Goal: Information Seeking & Learning: Learn about a topic

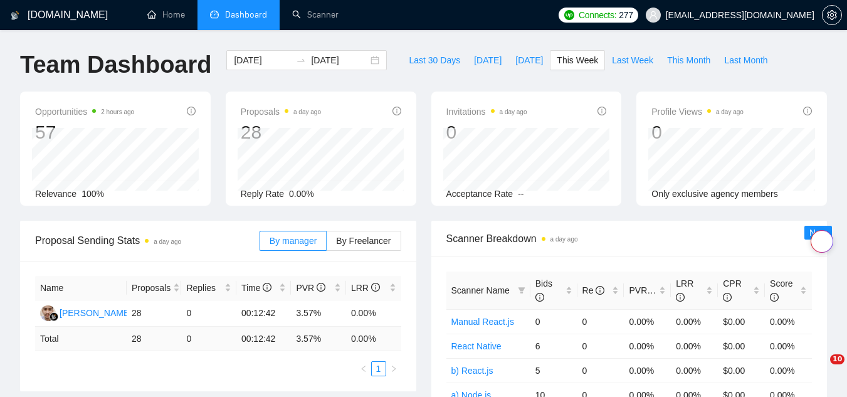
scroll to position [376, 0]
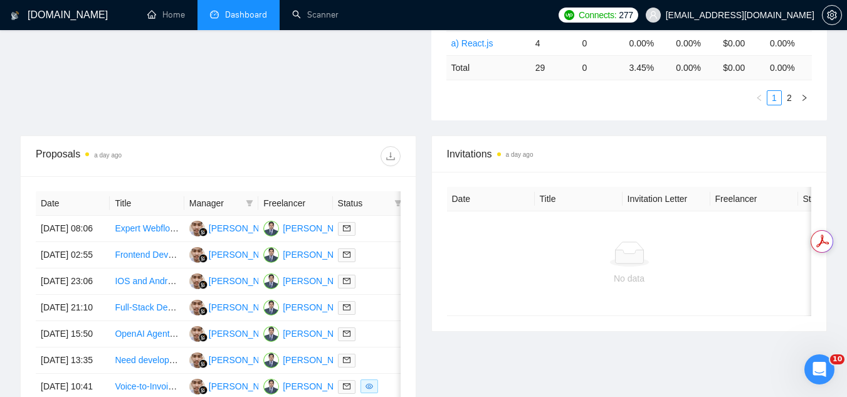
click at [740, 15] on span "[EMAIL_ADDRESS][DOMAIN_NAME]" at bounding box center [740, 15] width 149 height 0
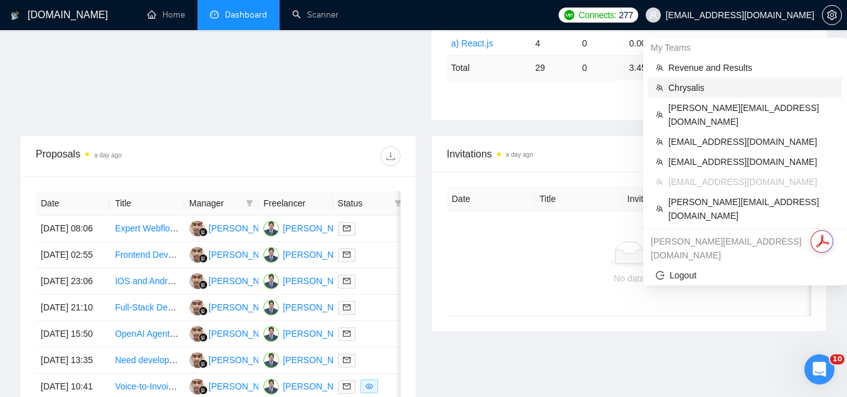
click at [728, 85] on span "Chrysalis" at bounding box center [751, 88] width 166 height 14
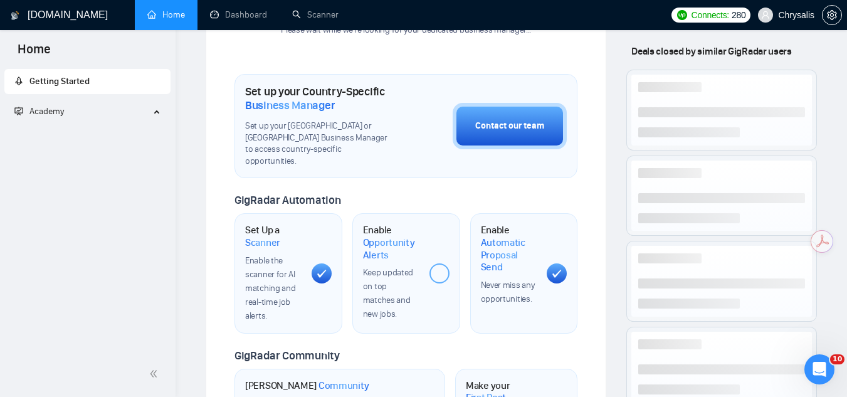
scroll to position [552, 0]
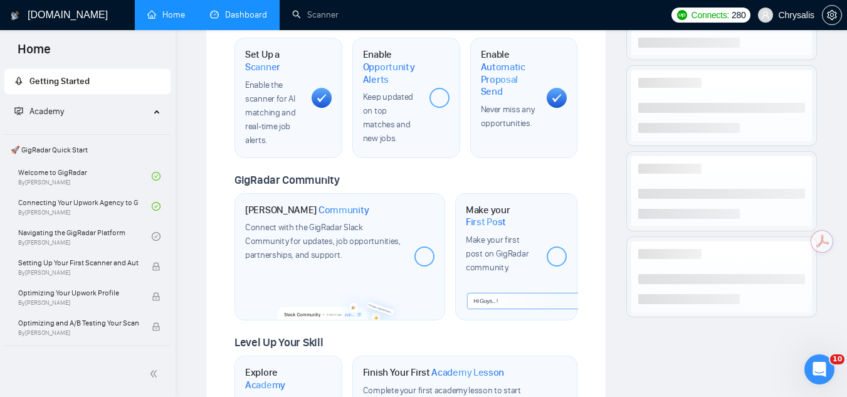
click at [252, 14] on link "Dashboard" at bounding box center [238, 14] width 57 height 11
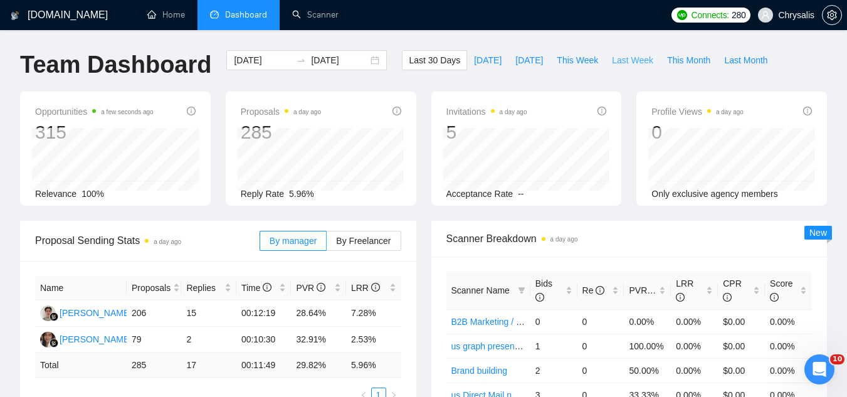
click at [617, 60] on span "Last Week" at bounding box center [632, 60] width 41 height 14
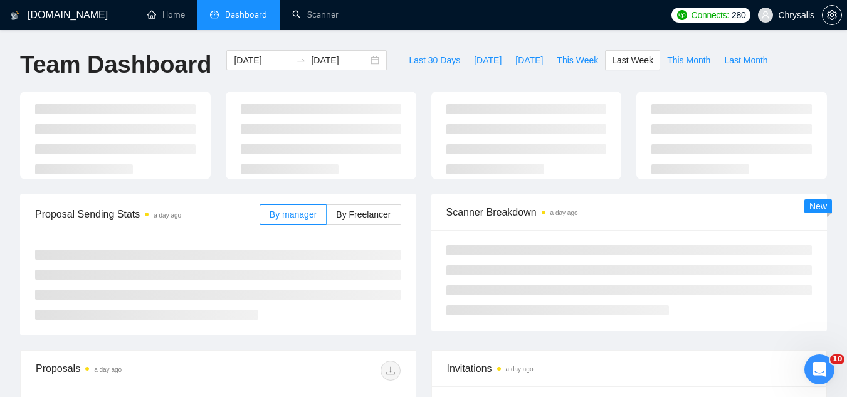
type input "[DATE]"
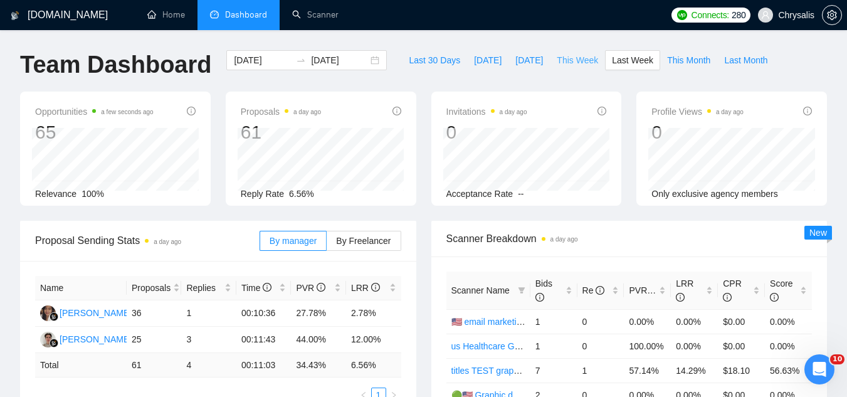
click at [569, 67] on button "This Week" at bounding box center [577, 60] width 55 height 20
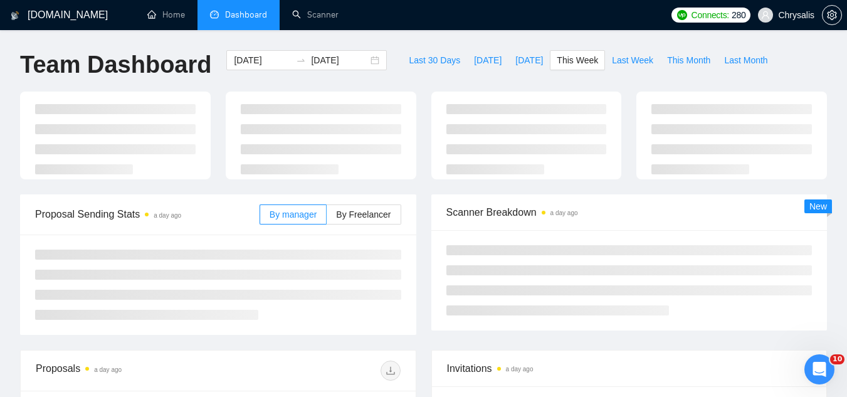
type input "[DATE]"
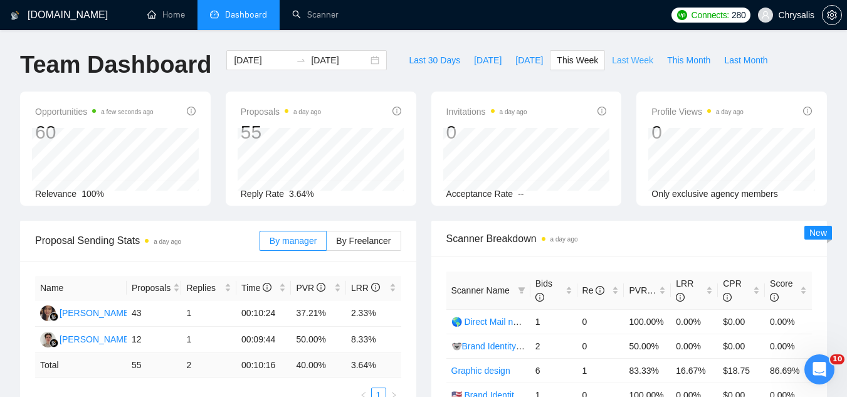
click at [621, 63] on span "Last Week" at bounding box center [632, 60] width 41 height 14
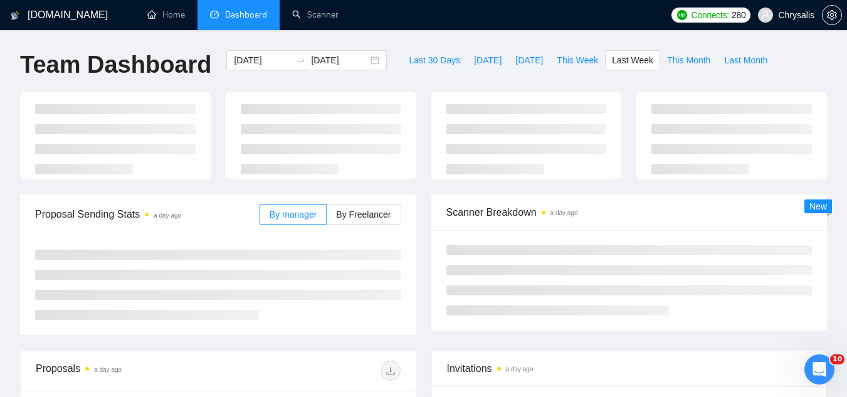
type input "[DATE]"
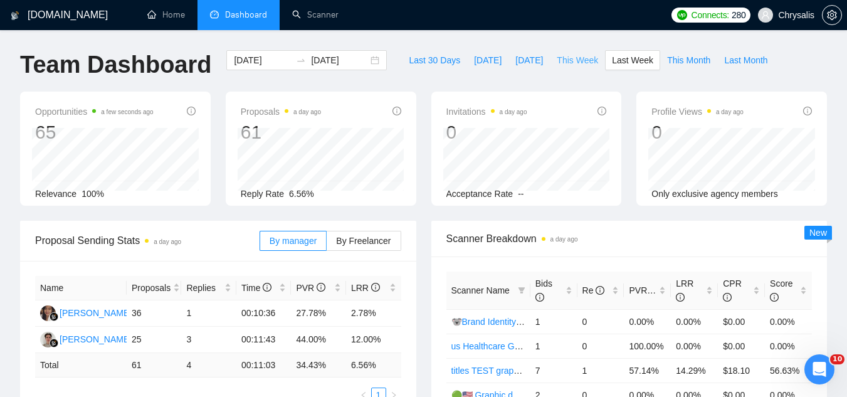
click at [557, 51] on button "This Week" at bounding box center [577, 60] width 55 height 20
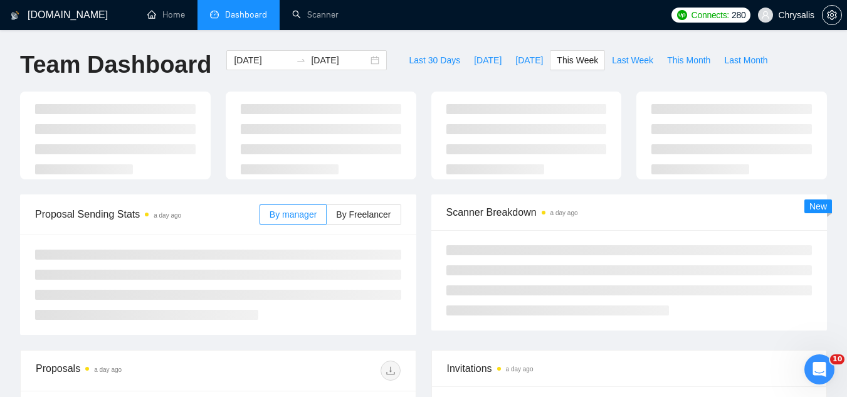
type input "[DATE]"
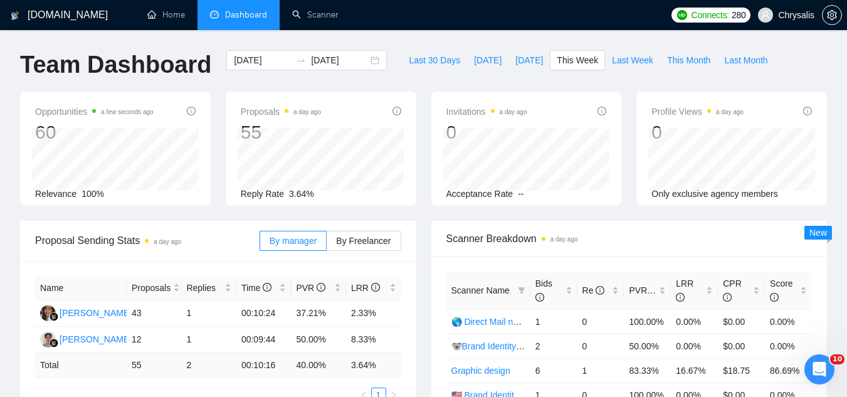
click at [785, 21] on span "Chrysalis" at bounding box center [785, 15] width 71 height 40
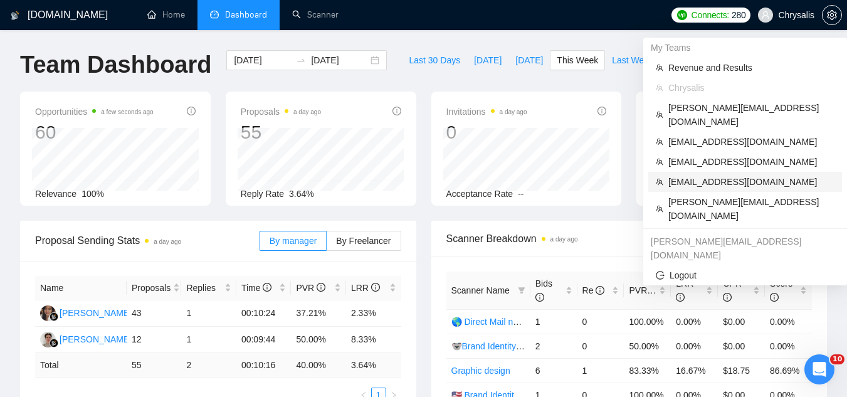
click at [705, 175] on span "[EMAIL_ADDRESS][DOMAIN_NAME]" at bounding box center [751, 182] width 166 height 14
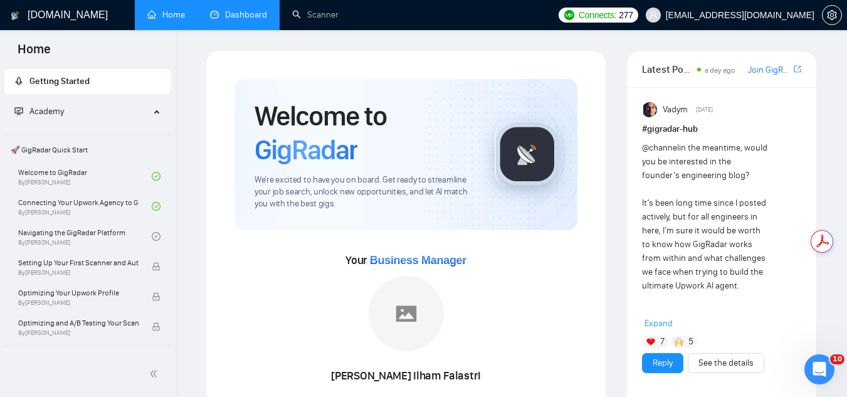
click at [241, 16] on link "Dashboard" at bounding box center [238, 14] width 57 height 11
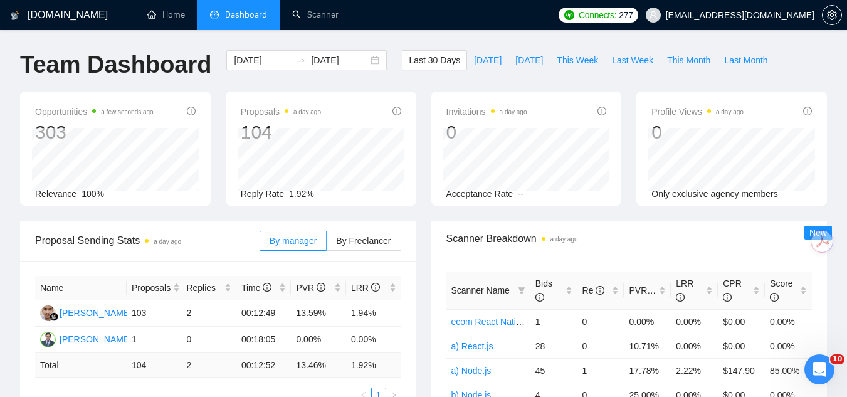
scroll to position [63, 0]
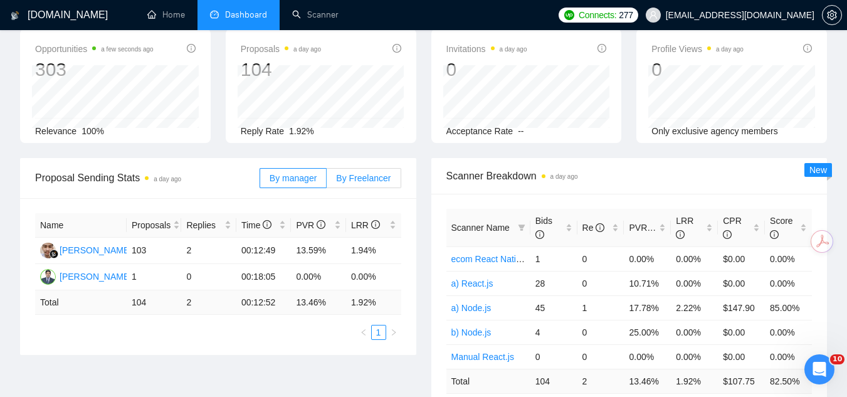
click at [369, 186] on label "By Freelancer" at bounding box center [364, 178] width 74 height 20
click at [327, 181] on input "By Freelancer" at bounding box center [327, 181] width 0 height 0
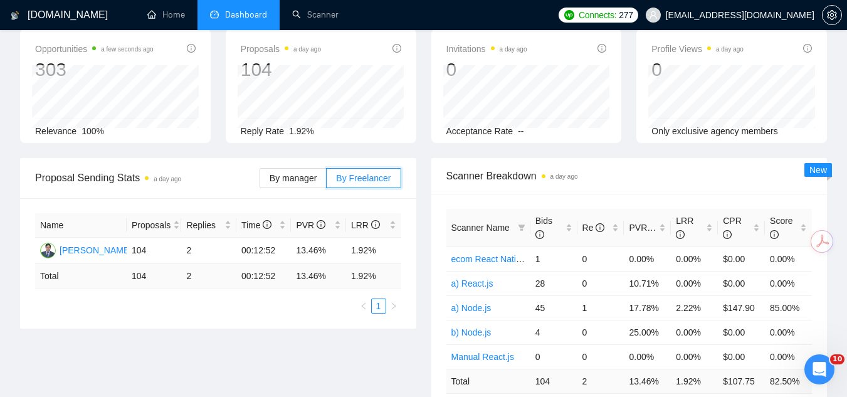
scroll to position [0, 0]
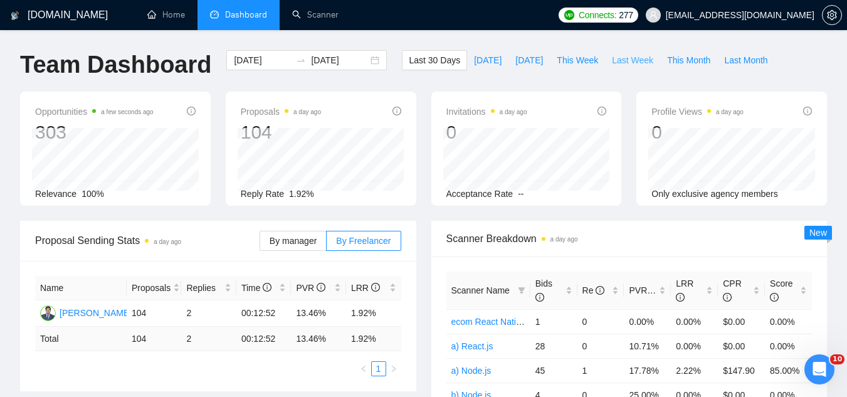
click at [612, 67] on button "Last Week" at bounding box center [632, 60] width 55 height 20
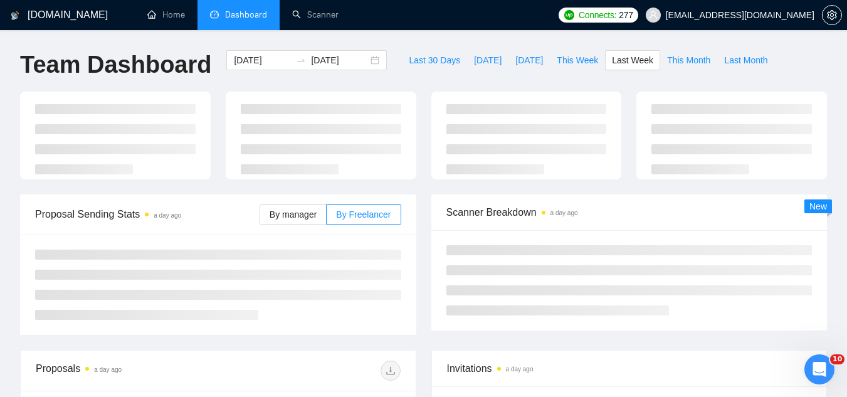
type input "[DATE]"
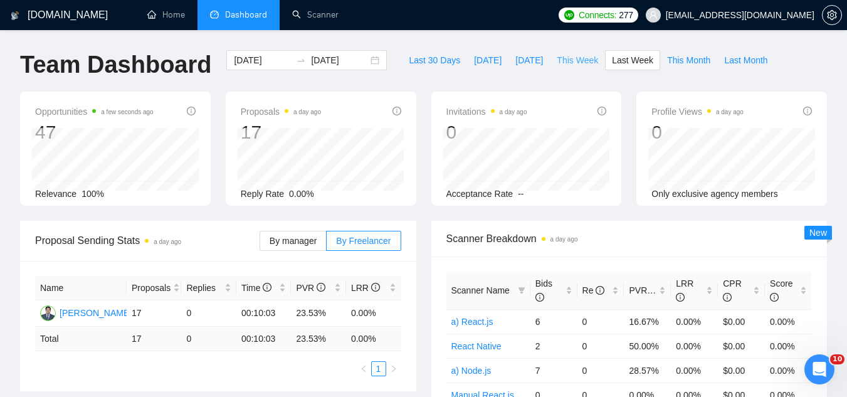
click at [569, 55] on span "This Week" at bounding box center [577, 60] width 41 height 14
type input "[DATE]"
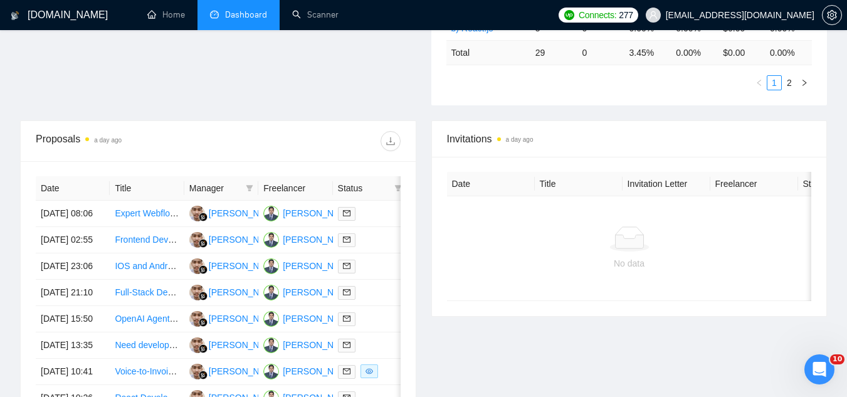
scroll to position [376, 0]
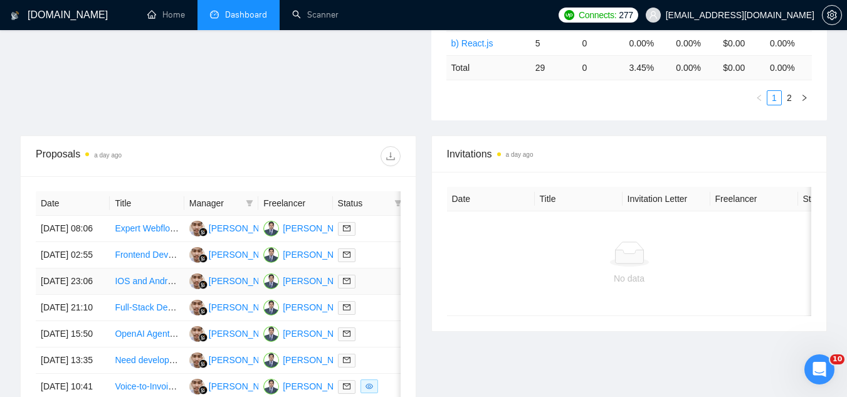
click at [140, 295] on td "IOS and Android App development" at bounding box center [147, 281] width 74 height 26
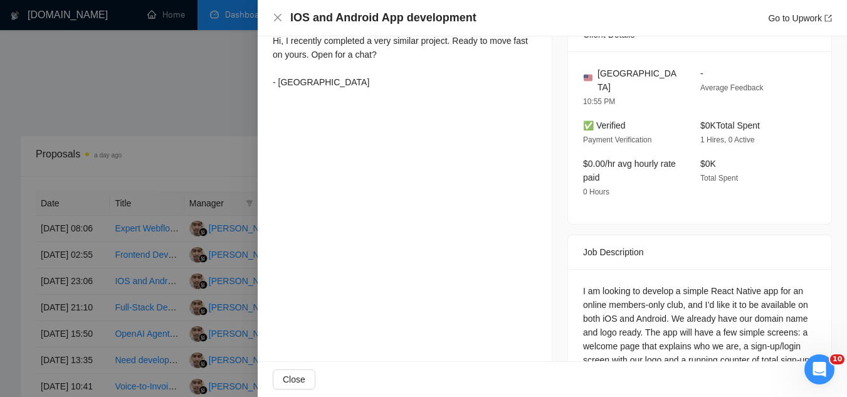
click at [144, 127] on div at bounding box center [423, 198] width 847 height 397
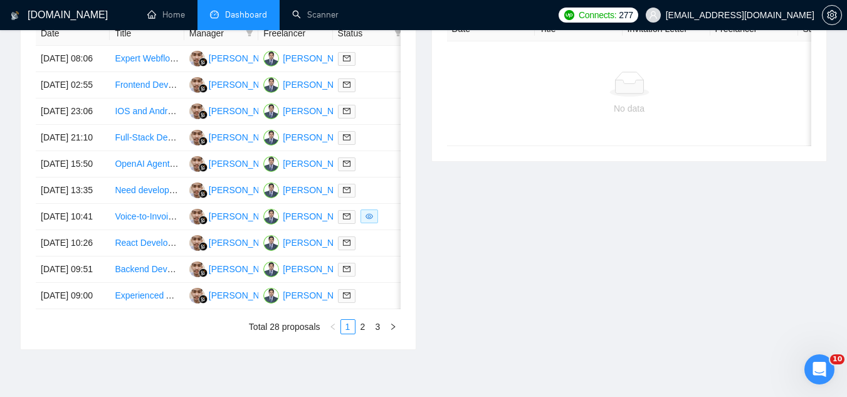
scroll to position [564, 0]
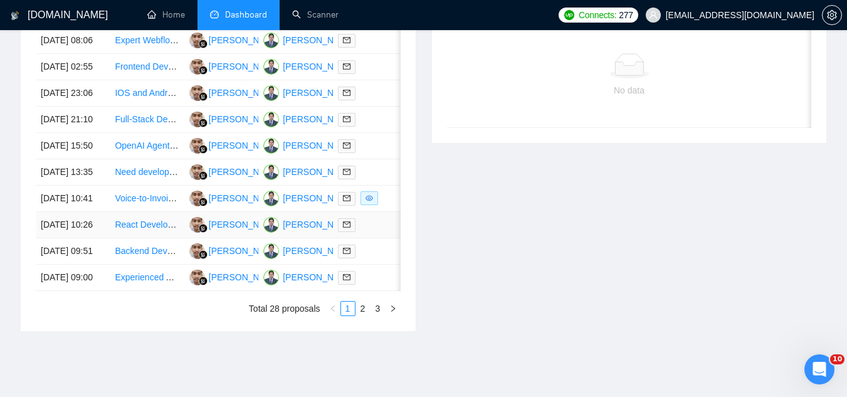
click at [146, 238] on td "React Developer for ChatGPT Integration and Mentorship" at bounding box center [147, 225] width 74 height 26
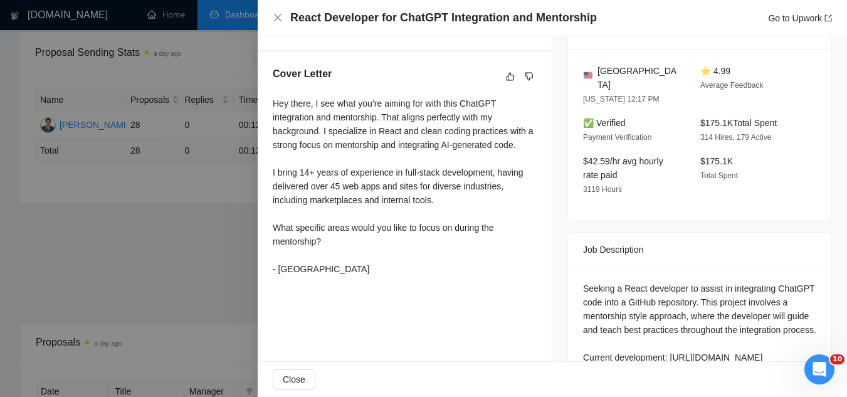
scroll to position [0, 0]
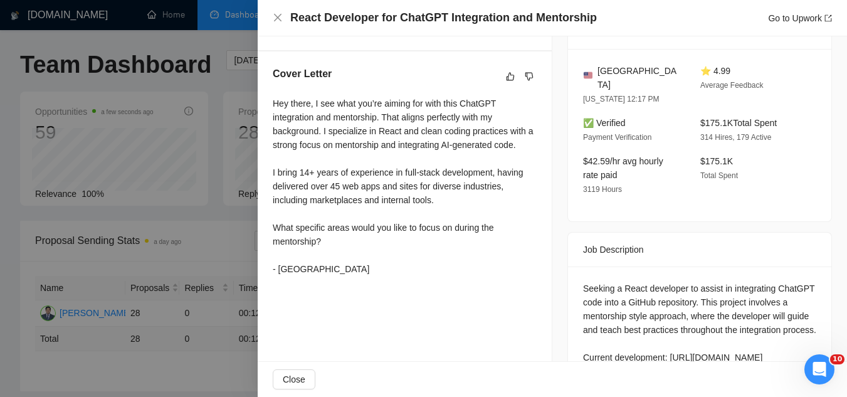
click at [160, 44] on div at bounding box center [423, 198] width 847 height 397
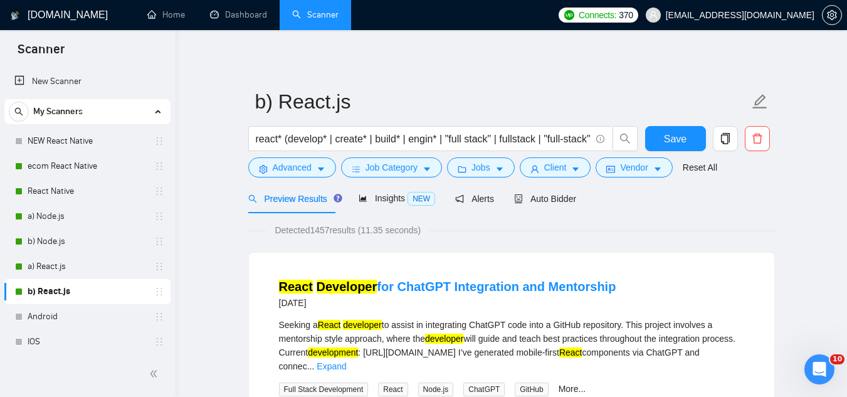
scroll to position [41, 0]
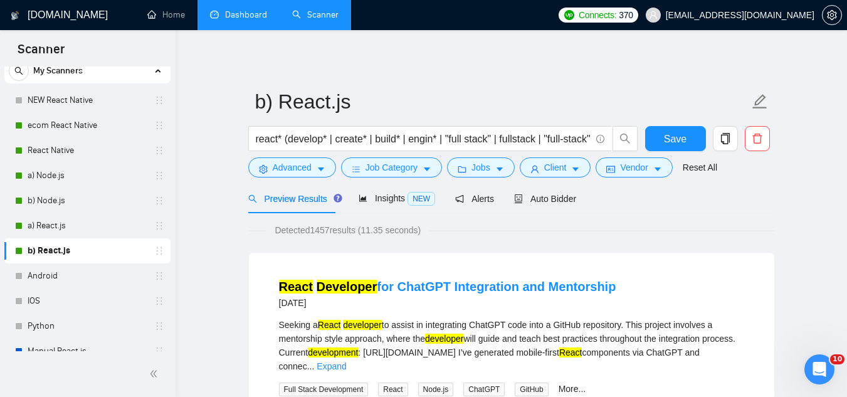
click at [249, 19] on link "Dashboard" at bounding box center [238, 14] width 57 height 11
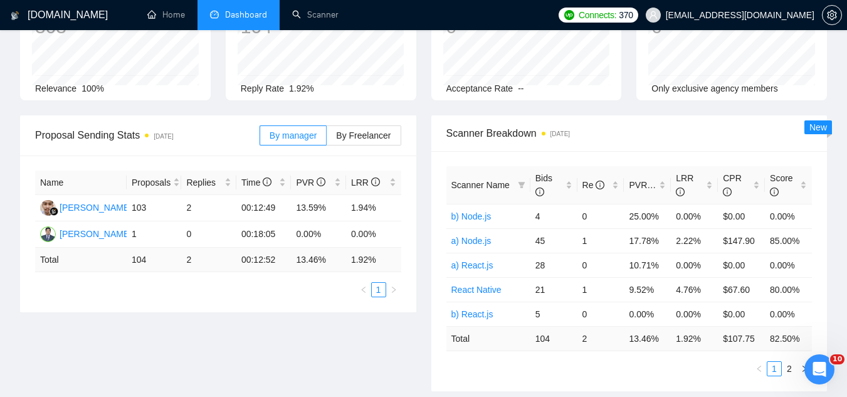
scroll to position [125, 0]
